Goal: Information Seeking & Learning: Learn about a topic

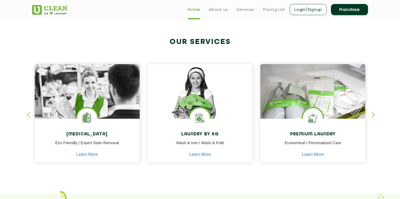
scroll to position [180, 0]
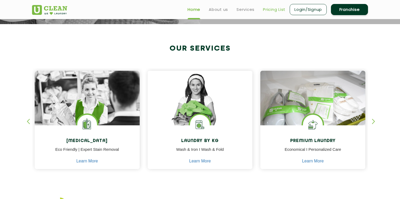
click at [272, 10] on link "Pricing List" at bounding box center [274, 9] width 23 height 6
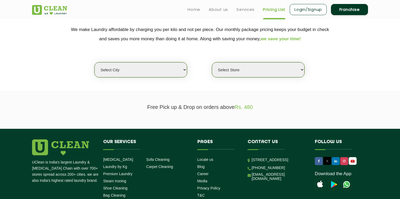
scroll to position [104, 0]
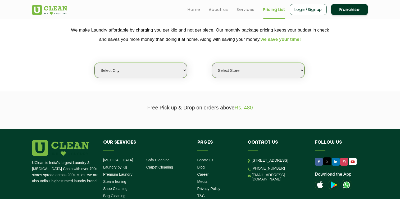
click at [161, 77] on select "Select city [GEOGRAPHIC_DATA] [GEOGRAPHIC_DATA] [GEOGRAPHIC_DATA] [GEOGRAPHIC_D…" at bounding box center [141, 70] width 93 height 15
select select "4"
click at [95, 63] on select "Select city [GEOGRAPHIC_DATA] [GEOGRAPHIC_DATA] [GEOGRAPHIC_DATA] [GEOGRAPHIC_D…" at bounding box center [141, 70] width 93 height 15
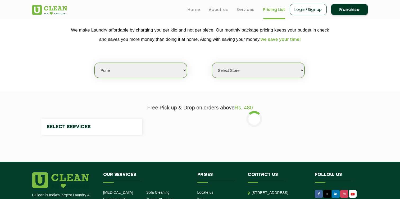
click at [240, 66] on select "Select Store" at bounding box center [258, 70] width 93 height 15
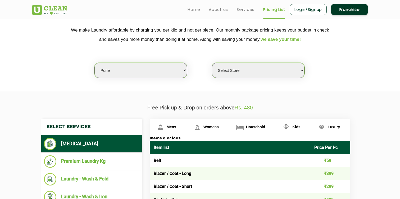
select select "531"
click at [212, 63] on select "Select Store [GEOGRAPHIC_DATA] [GEOGRAPHIC_DATA] [GEOGRAPHIC_DATA] [GEOGRAPHIC_…" at bounding box center [258, 70] width 93 height 15
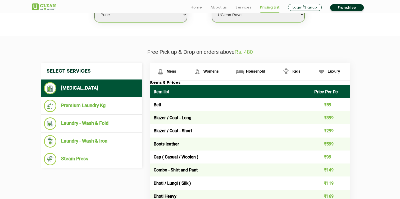
scroll to position [160, 0]
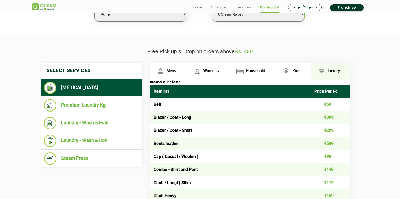
click at [333, 77] on link "Luxury" at bounding box center [331, 70] width 40 height 17
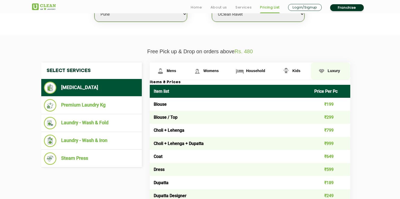
click at [333, 75] on link "Luxury" at bounding box center [331, 70] width 40 height 17
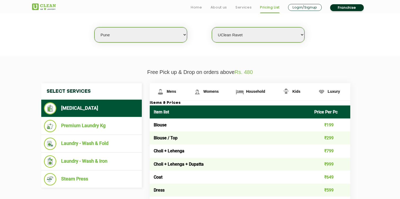
scroll to position [137, 0]
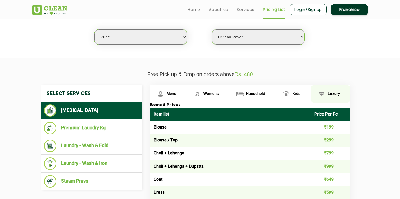
click at [329, 94] on span "Luxury" at bounding box center [334, 93] width 12 height 4
click at [295, 99] on link "Kids" at bounding box center [293, 93] width 35 height 17
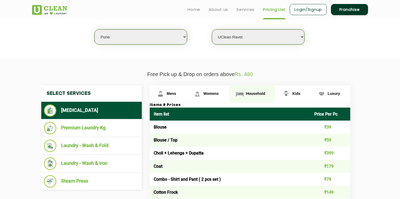
click at [257, 98] on link "Household" at bounding box center [252, 93] width 46 height 17
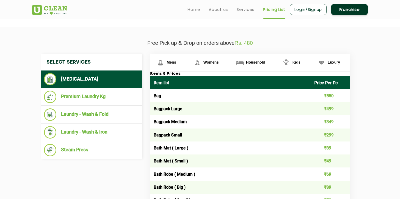
scroll to position [169, 0]
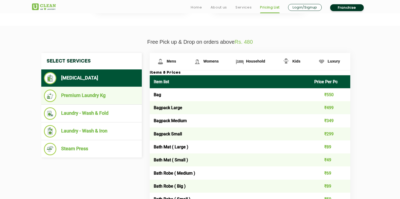
click at [101, 101] on li "Premium Laundry Kg" at bounding box center [91, 95] width 95 height 12
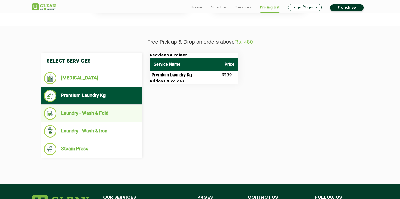
click at [129, 118] on li "Laundry - Wash & Fold" at bounding box center [91, 113] width 95 height 12
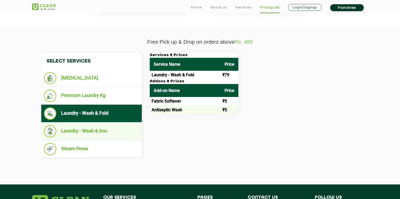
click at [115, 131] on li "Laundry - Wash & Iron" at bounding box center [91, 131] width 95 height 12
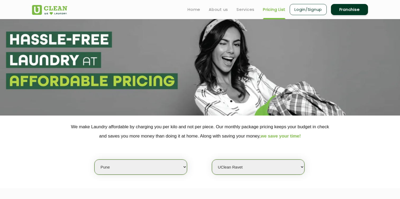
scroll to position [0, 0]
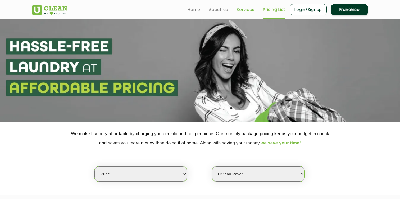
click at [245, 12] on link "Services" at bounding box center [246, 9] width 18 height 6
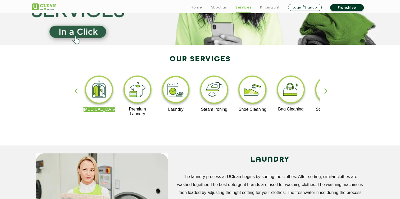
scroll to position [78, 0]
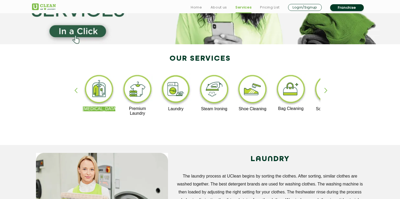
click at [296, 93] on img at bounding box center [291, 90] width 33 height 33
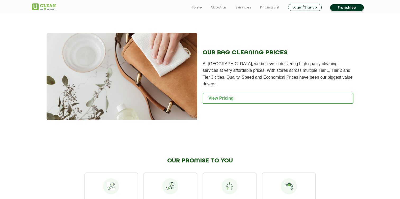
scroll to position [528, 0]
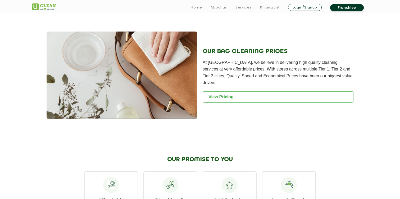
click at [296, 93] on link "View Pricing" at bounding box center [278, 96] width 151 height 11
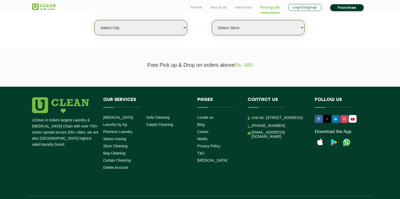
scroll to position [147, 0]
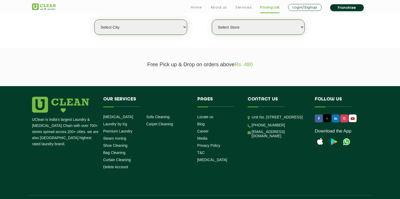
click at [126, 29] on select "Select city [GEOGRAPHIC_DATA] [GEOGRAPHIC_DATA] [GEOGRAPHIC_DATA] [GEOGRAPHIC_D…" at bounding box center [141, 27] width 93 height 15
drag, startPoint x: 302, startPoint y: 146, endPoint x: 246, endPoint y: 145, distance: 55.3
click at [246, 140] on li "Contact us Unit No. 114 & 115 Charm wood Plaza, Charm wood Village, Eros Garden…" at bounding box center [277, 119] width 67 height 44
copy link "[PHONE_NUMBER]"
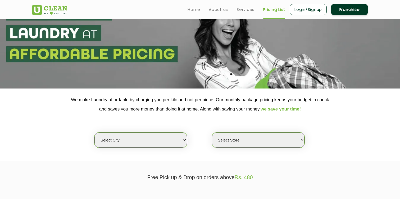
scroll to position [34, 0]
